Goal: Information Seeking & Learning: Learn about a topic

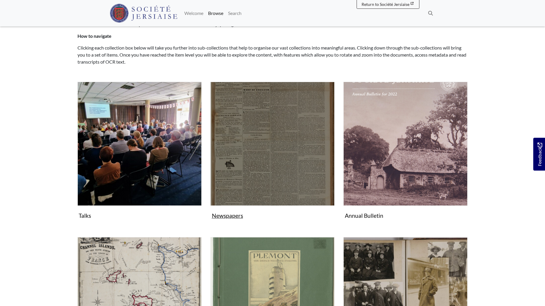
scroll to position [59, 0]
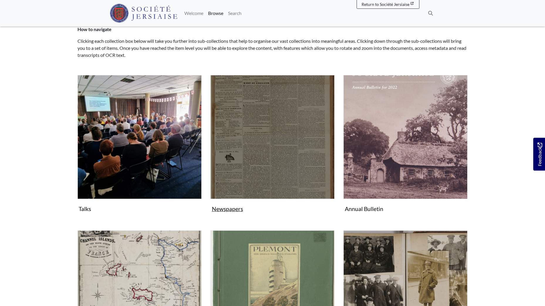
click at [282, 151] on img "Subcollection" at bounding box center [272, 137] width 124 height 124
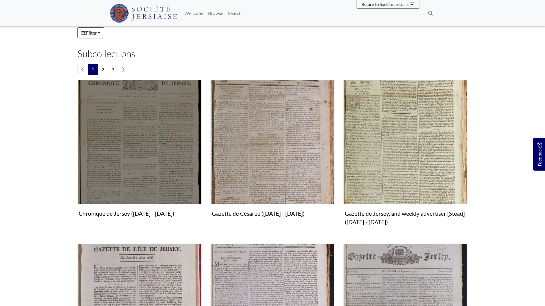
scroll to position [147, 0]
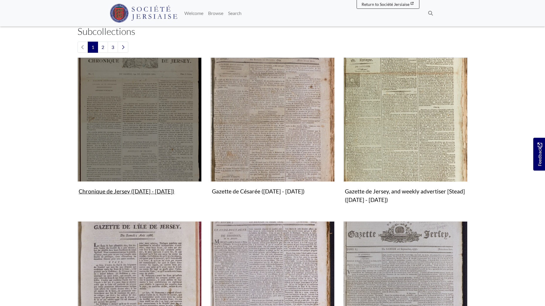
click at [144, 130] on img "Subcollection" at bounding box center [139, 119] width 124 height 124
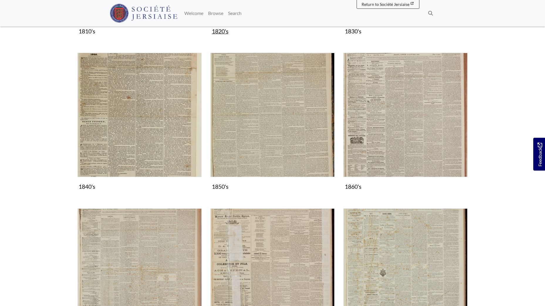
scroll to position [293, 0]
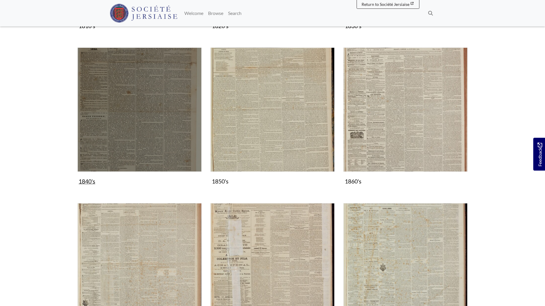
click at [150, 125] on img "Subcollection" at bounding box center [139, 110] width 124 height 124
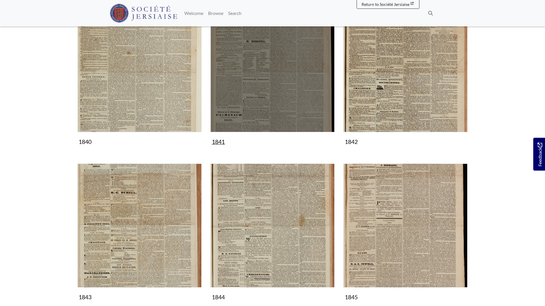
scroll to position [117, 0]
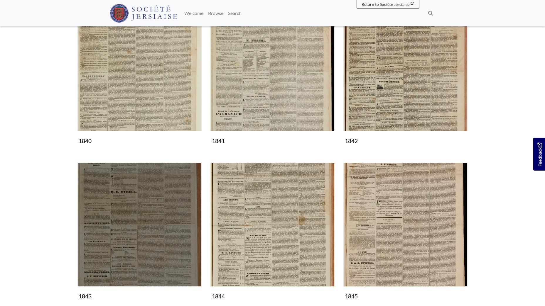
click at [132, 218] on img "Subcollection" at bounding box center [139, 225] width 124 height 124
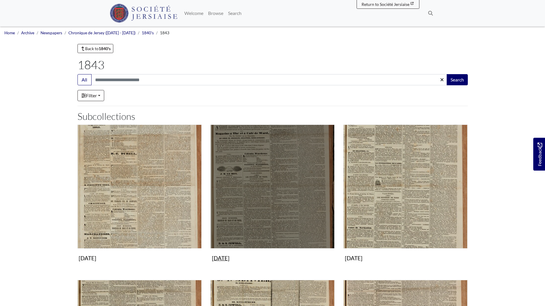
scroll to position [29, 0]
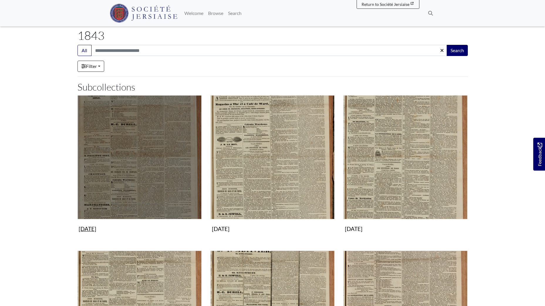
click at [162, 145] on img "Subcollection" at bounding box center [139, 157] width 124 height 124
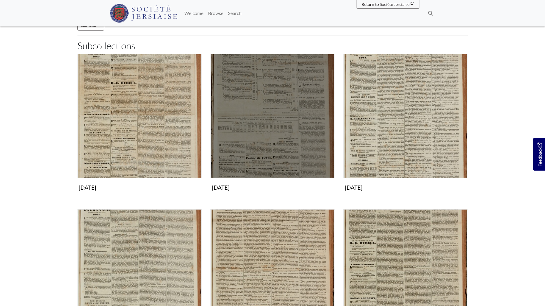
scroll to position [88, 0]
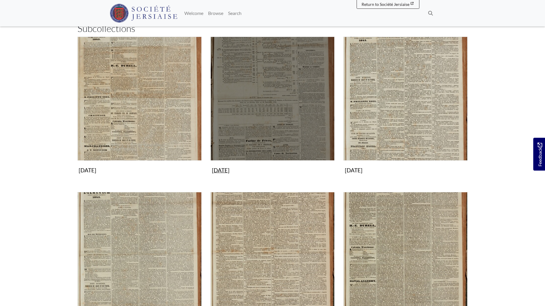
click at [256, 123] on img "Subcollection" at bounding box center [272, 99] width 124 height 124
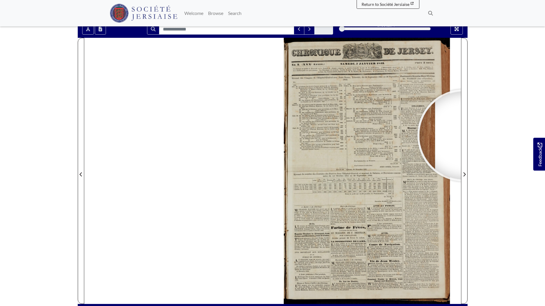
scroll to position [54, 0]
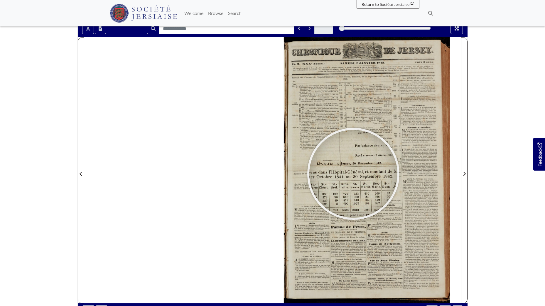
click at [353, 174] on div at bounding box center [353, 174] width 88 height 88
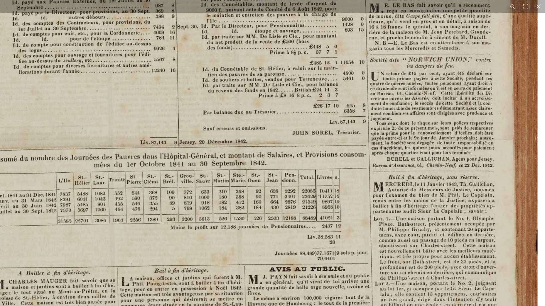
click at [327, 113] on img at bounding box center [247, 147] width 658 height 930
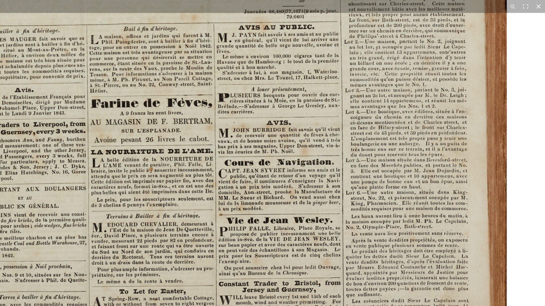
click at [539, 8] on button at bounding box center [538, 6] width 13 height 13
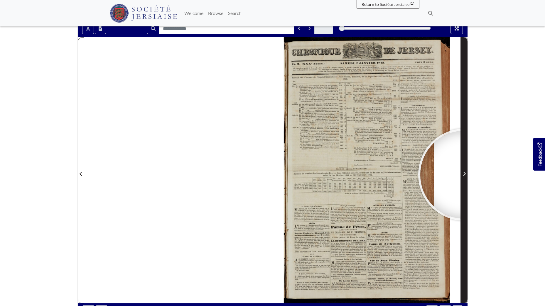
click at [464, 175] on icon "Next Page" at bounding box center [463, 174] width 3 height 5
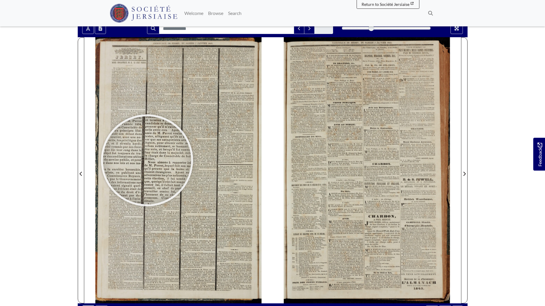
click at [147, 162] on div at bounding box center [147, 160] width 88 height 88
click at [147, 162] on div at bounding box center [147, 162] width 88 height 88
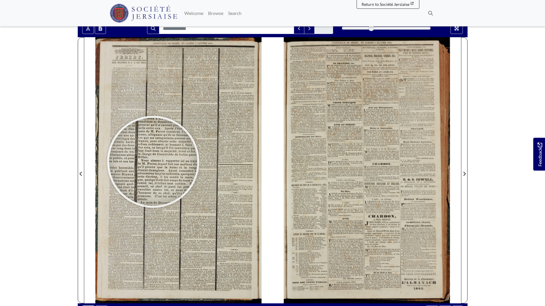
click at [153, 162] on div at bounding box center [153, 162] width 88 height 88
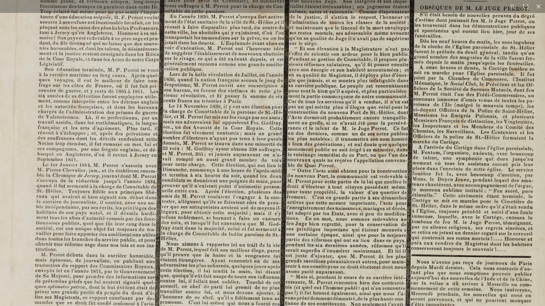
click at [260, 167] on img at bounding box center [272, 275] width 653 height 923
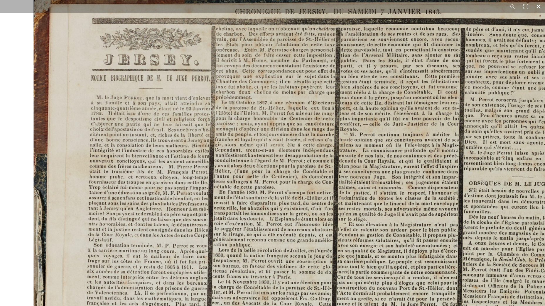
click at [539, 7] on button at bounding box center [538, 6] width 13 height 13
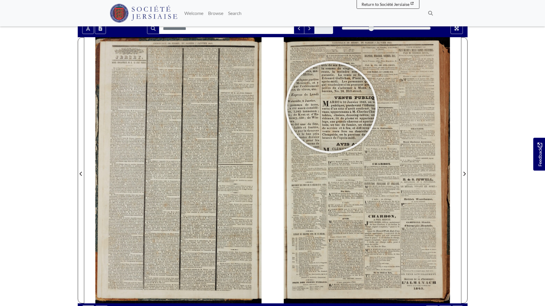
click at [331, 107] on div at bounding box center [331, 107] width 88 height 88
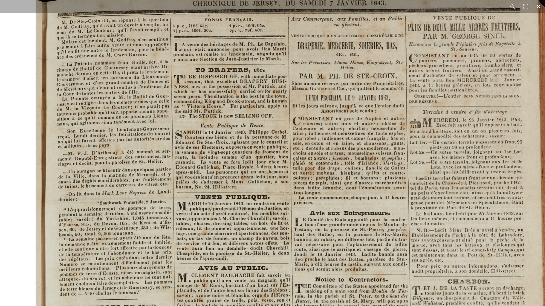
click at [540, 4] on button at bounding box center [538, 6] width 13 height 13
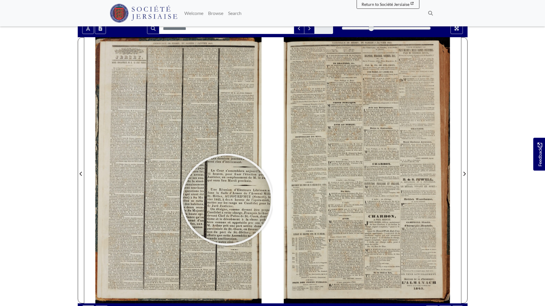
click at [226, 199] on div at bounding box center [227, 200] width 88 height 88
click at [226, 199] on div at bounding box center [226, 199] width 88 height 88
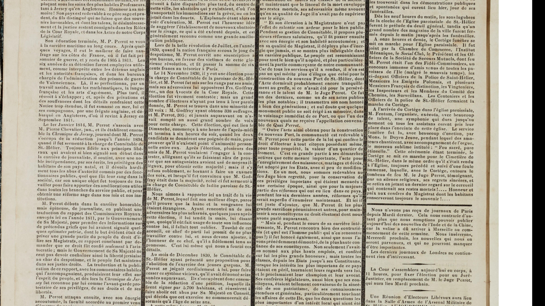
click at [216, 140] on img at bounding box center [245, 222] width 573 height 810
